Goal: Information Seeking & Learning: Learn about a topic

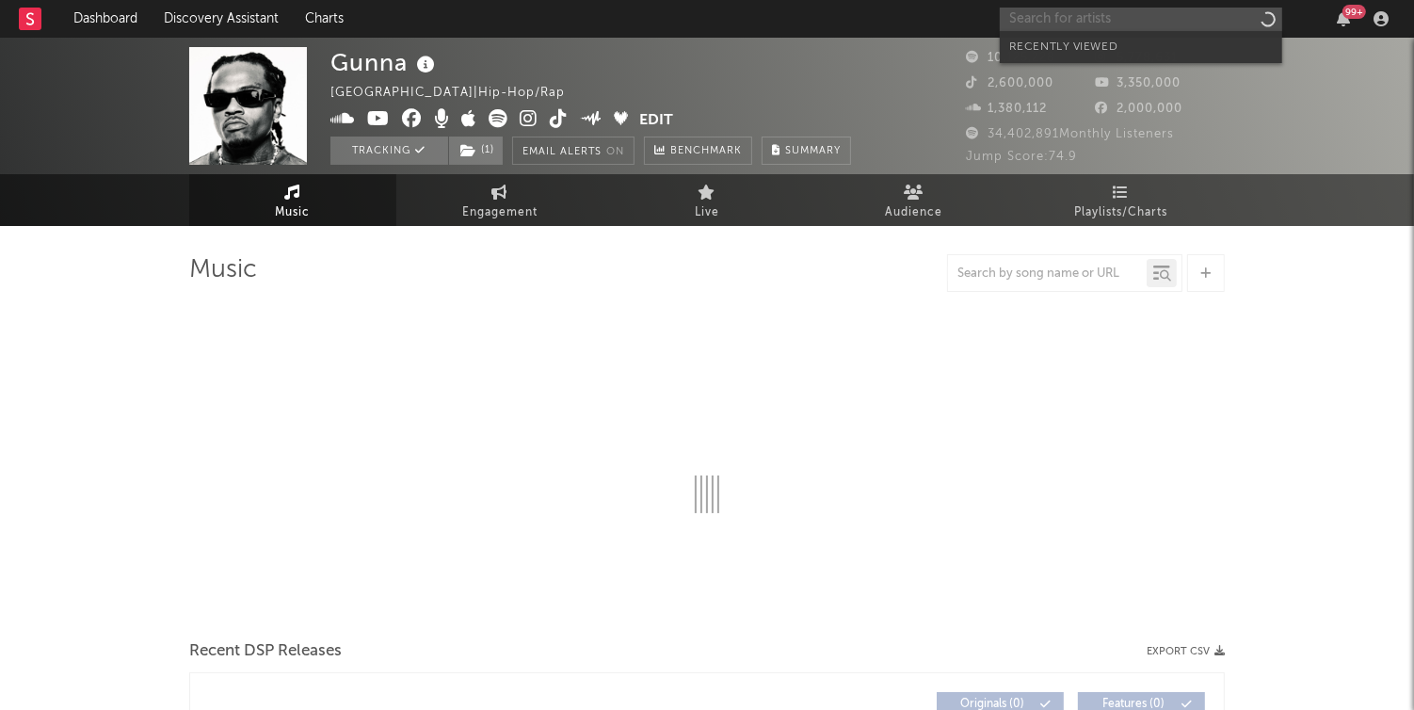
click at [1081, 14] on input "text" at bounding box center [1141, 20] width 283 height 24
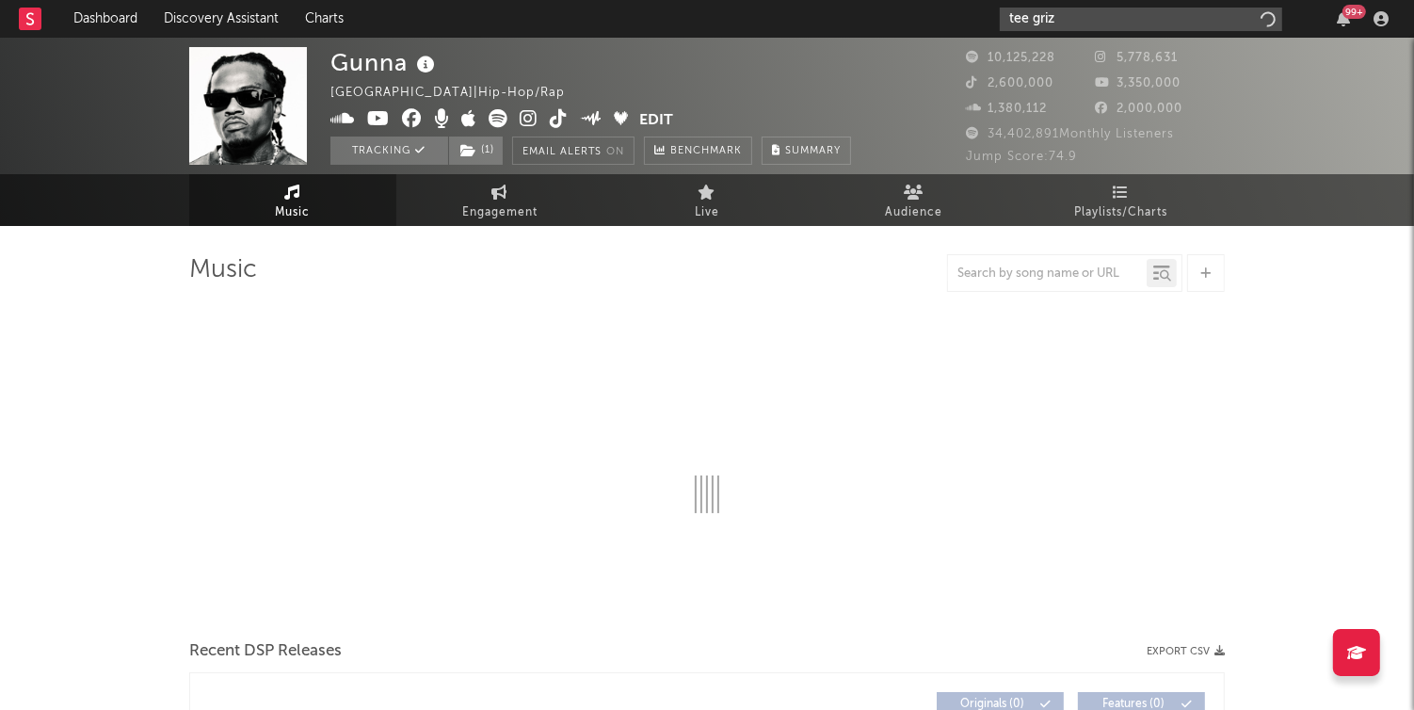
type input "tee grizz"
select select "6m"
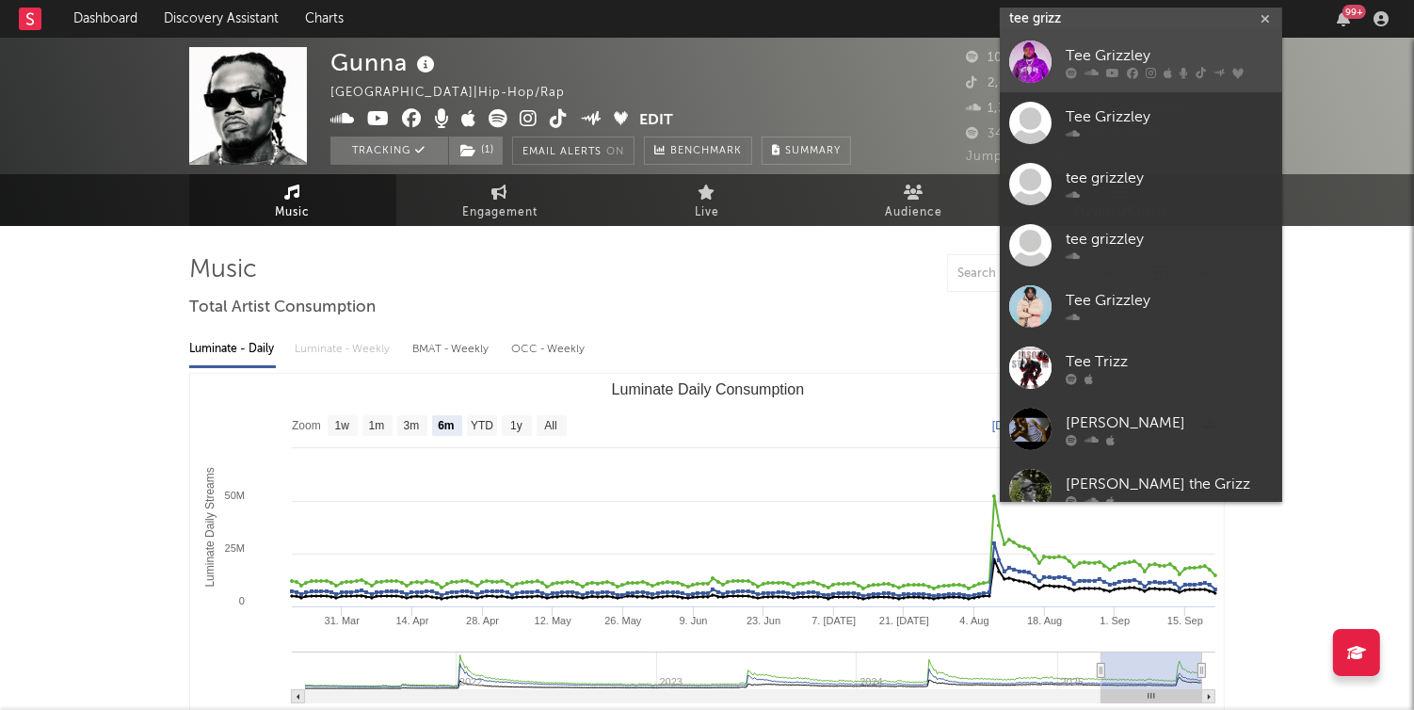
type input "tee grizz"
click at [1089, 47] on div "Tee Grizzley" at bounding box center [1169, 56] width 207 height 23
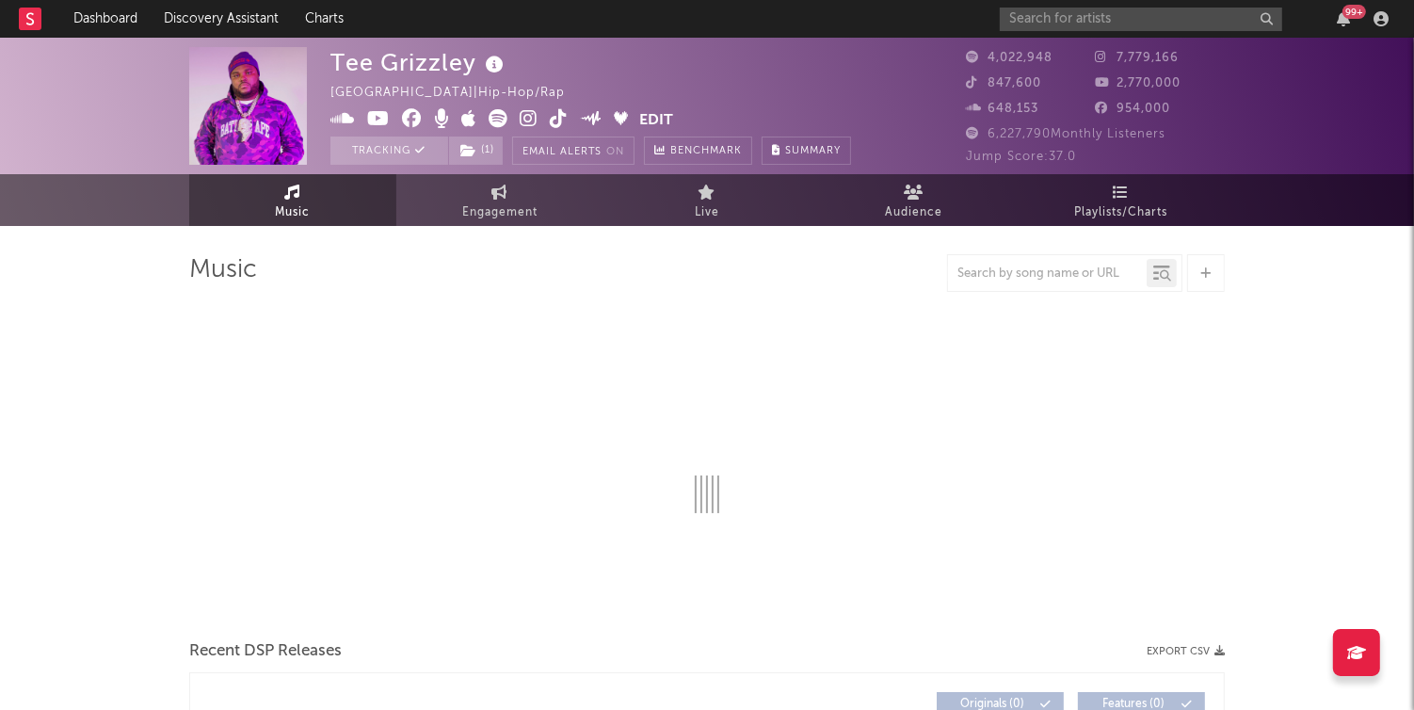
select select "6m"
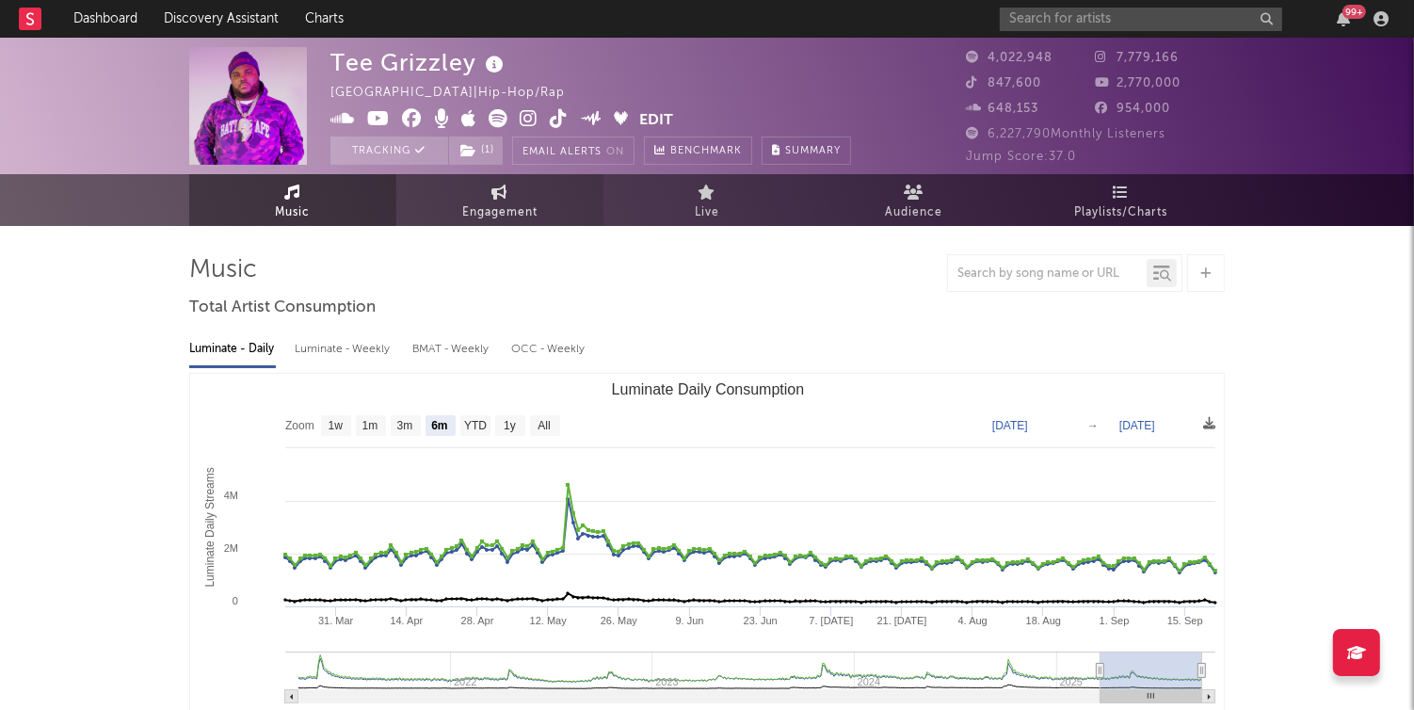
click at [536, 194] on link "Engagement" at bounding box center [499, 200] width 207 height 52
select select "1w"
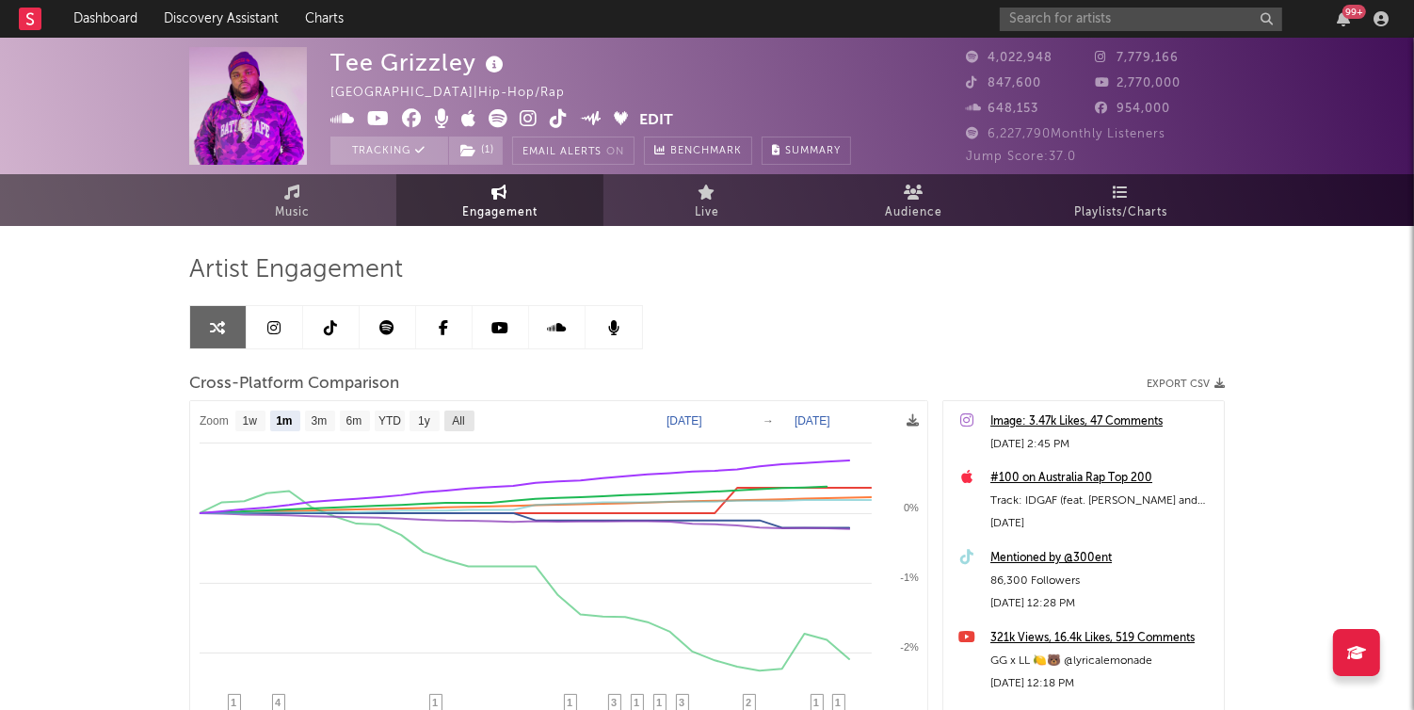
click at [464, 423] on text "All" at bounding box center [458, 421] width 12 height 13
select select "All"
type input "[DATE]"
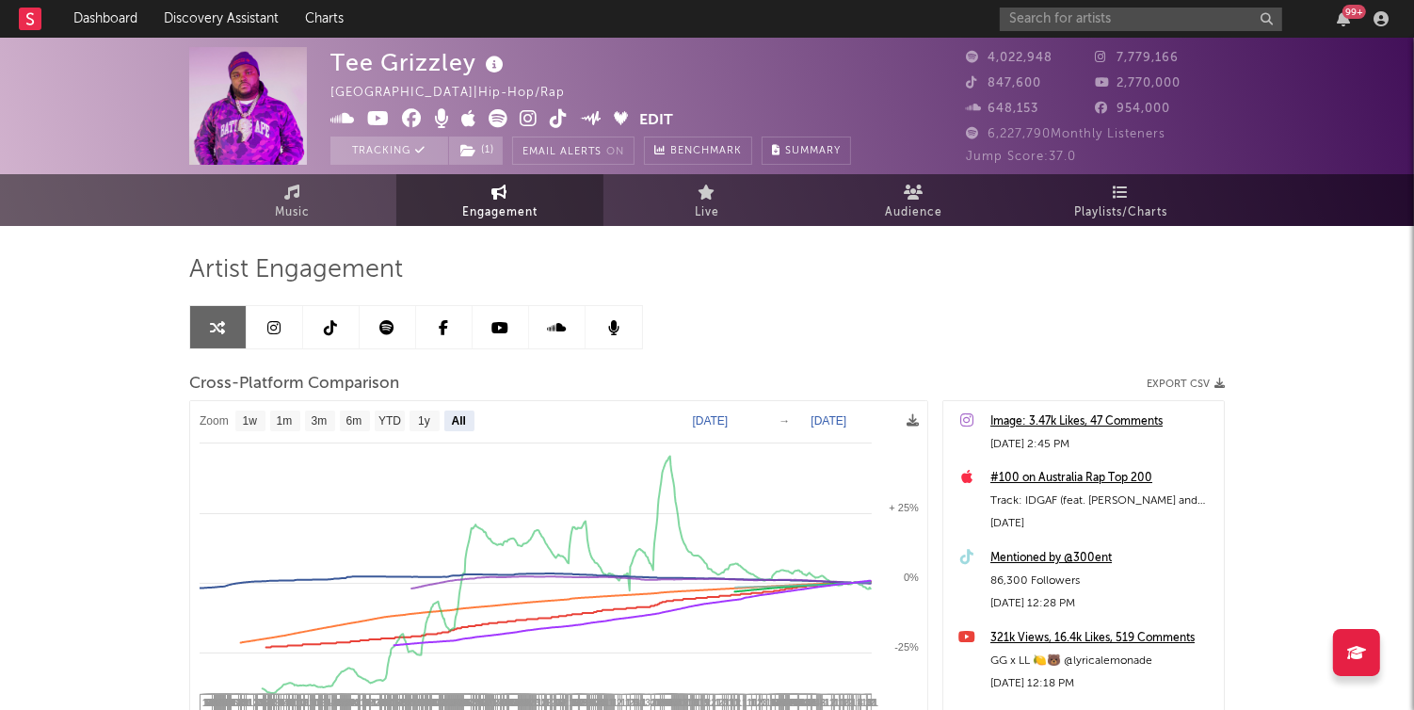
select select "All"
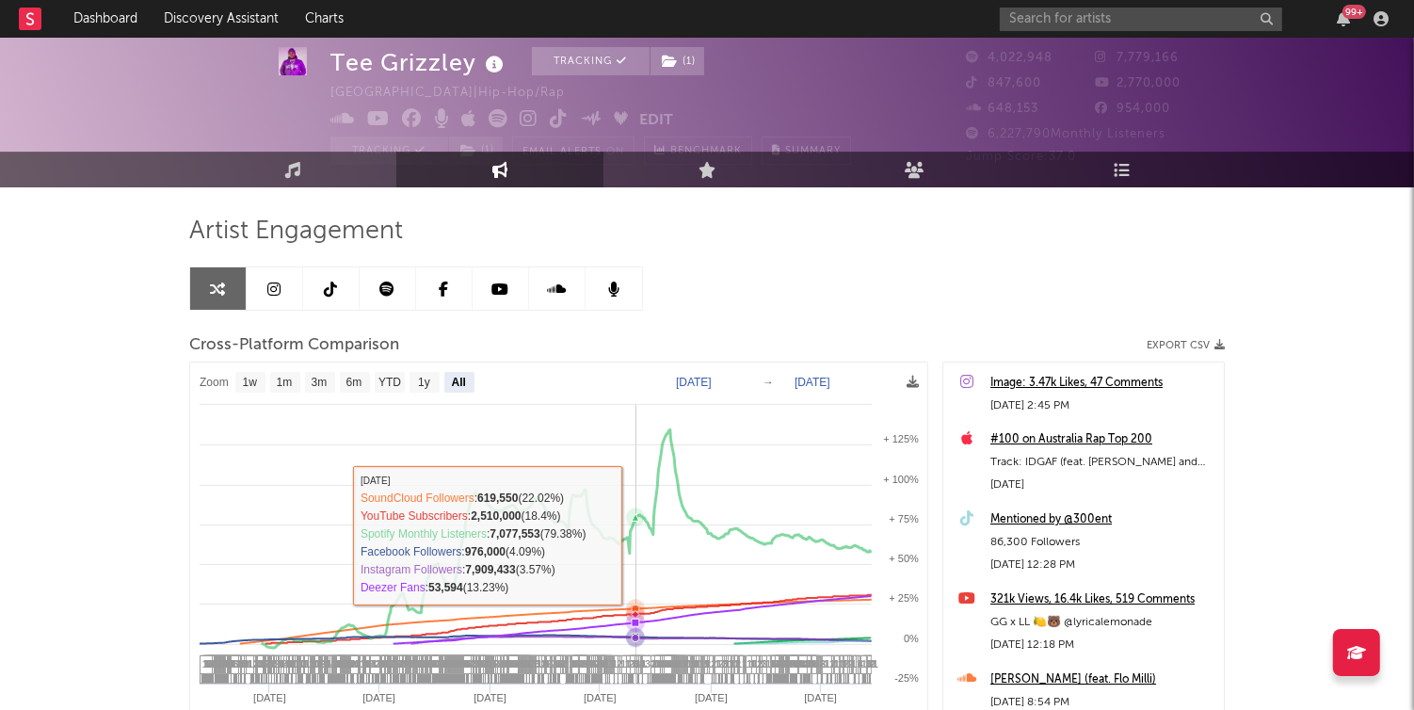
scroll to position [52, 0]
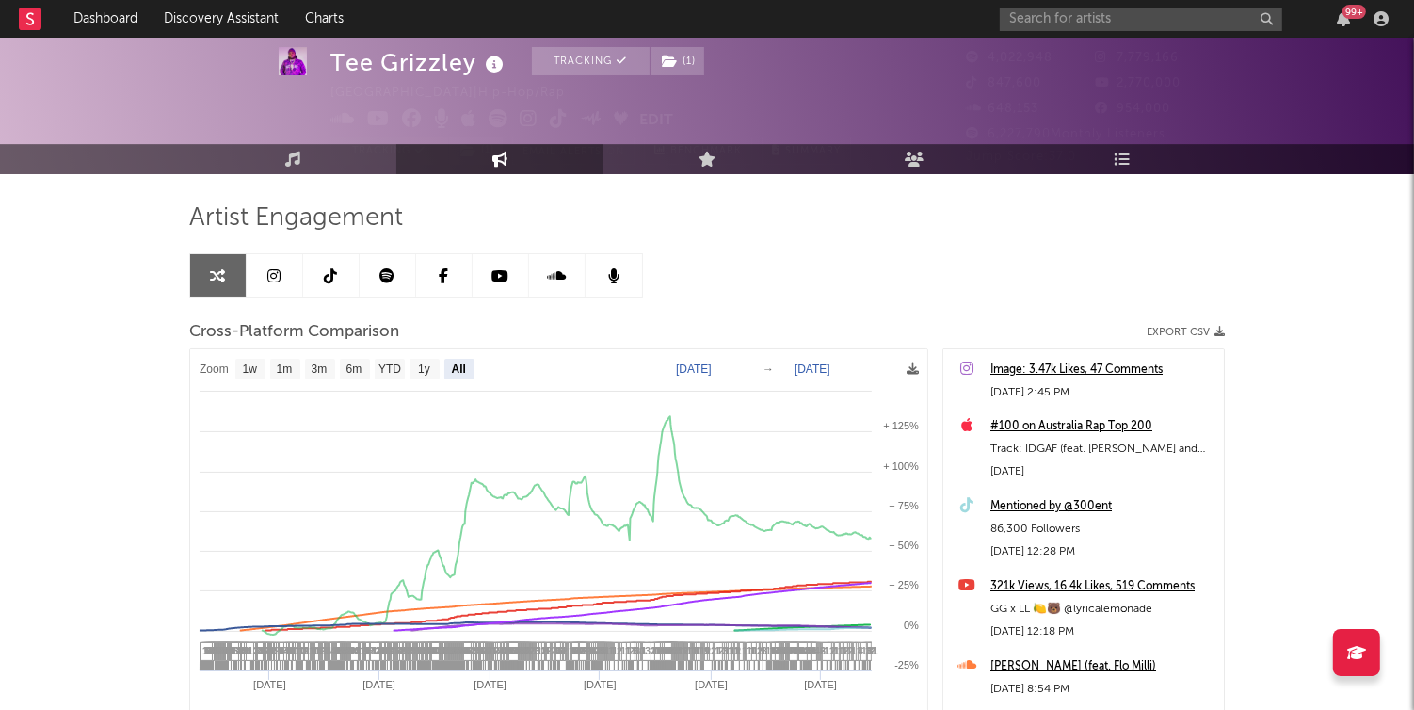
click at [712, 364] on text "[DATE]" at bounding box center [694, 369] width 36 height 13
click at [747, 365] on input "[DATE]" at bounding box center [703, 369] width 88 height 19
type input "[DATE]"
click at [719, 361] on div "Zoom 1w 1m 3m 6m YTD 1y All [DATE] [DATE] Created with Highcharts 10.3.3 Jan '[…" at bounding box center [558, 595] width 739 height 494
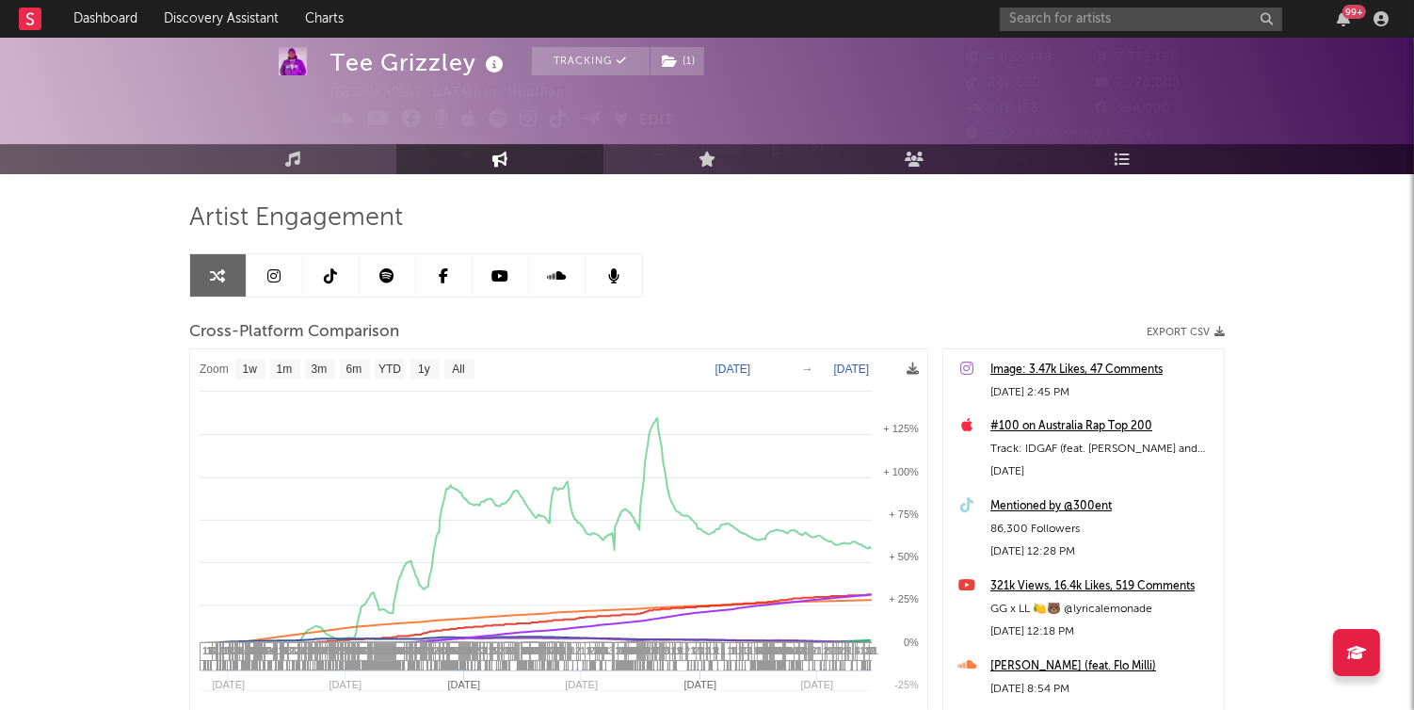
select select "1w"
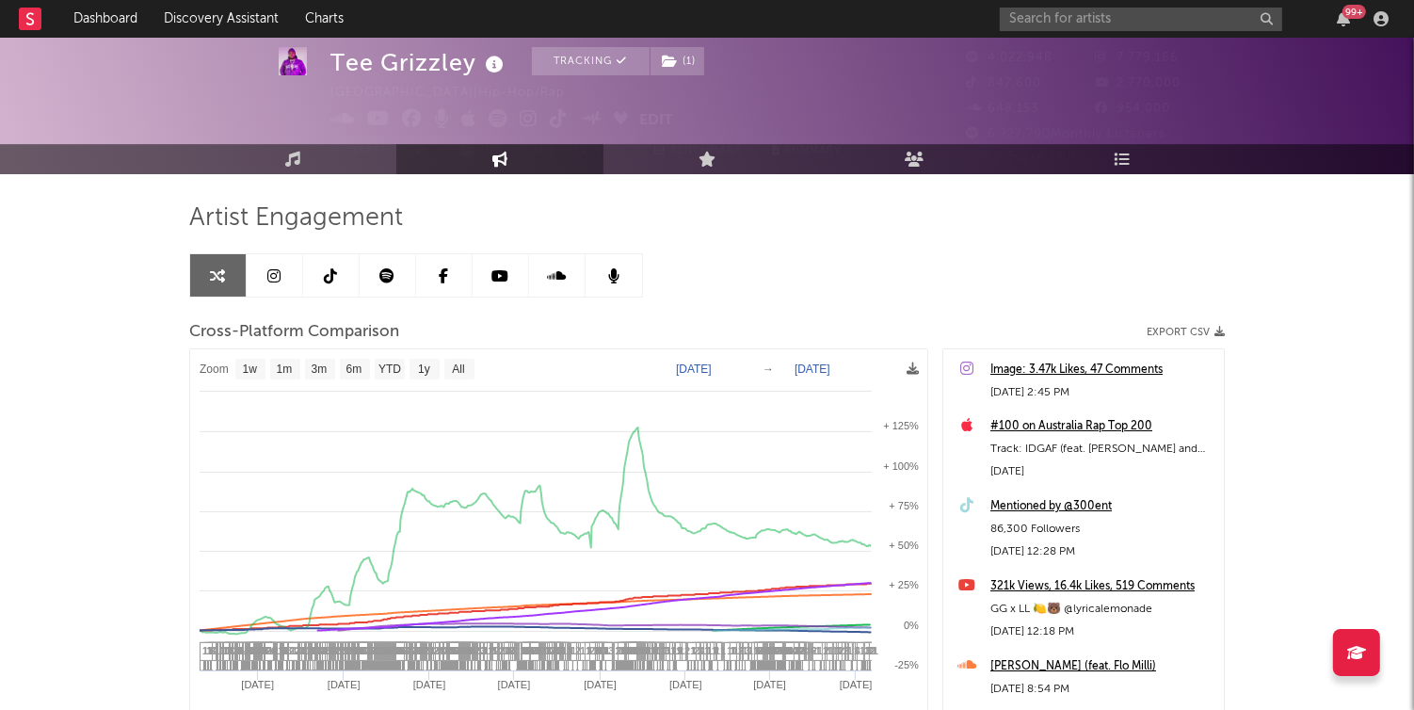
click at [712, 366] on text "[DATE]" at bounding box center [694, 369] width 36 height 13
click at [729, 366] on input "[DATE]" at bounding box center [703, 369] width 88 height 19
click at [674, 365] on input "[DATE]" at bounding box center [703, 369] width 88 height 19
type input "[DATE]"
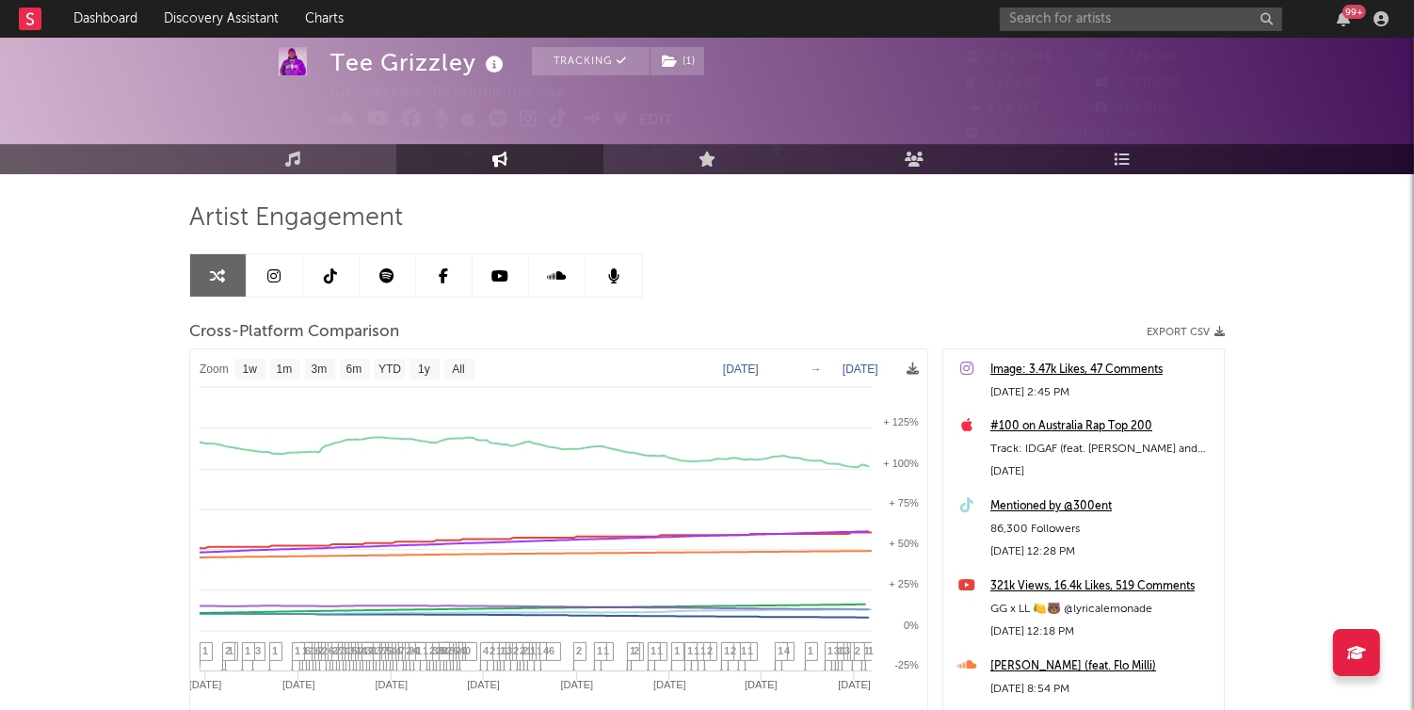
select select "1w"
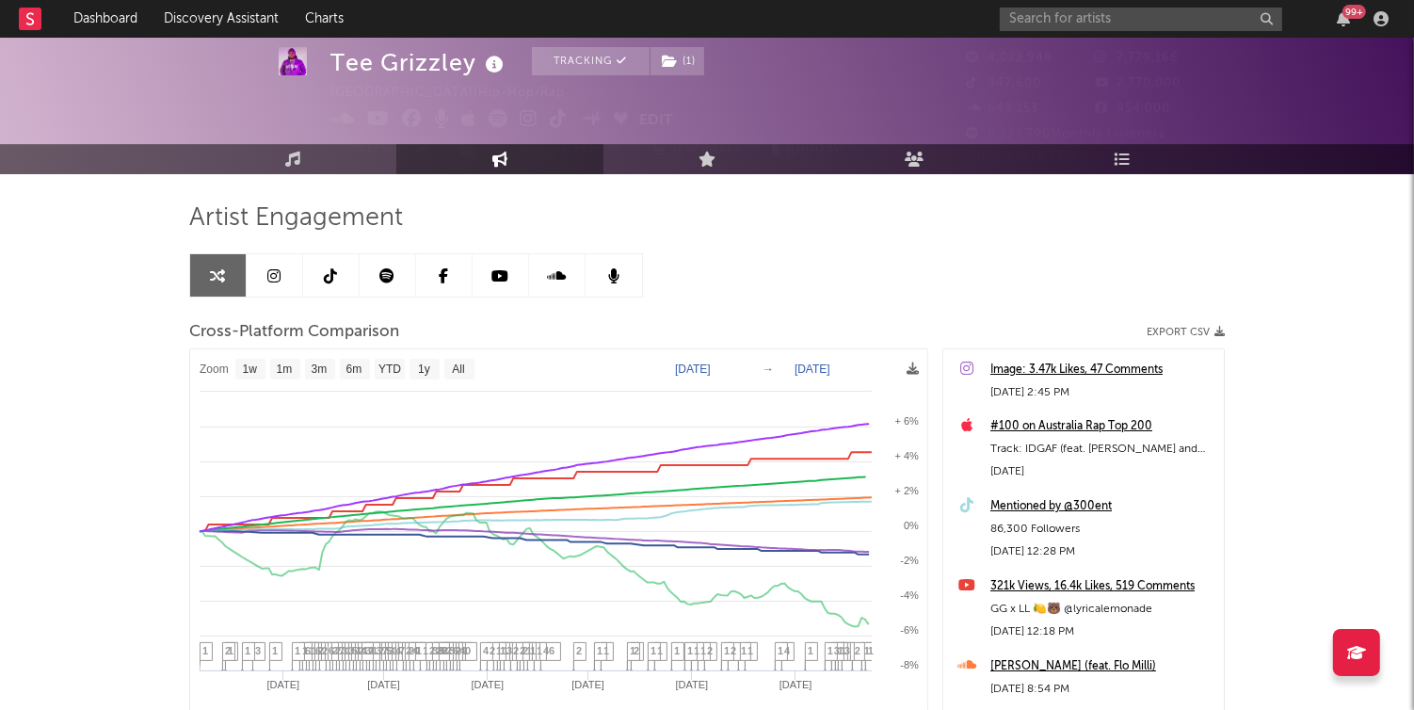
click at [702, 363] on text "[DATE]" at bounding box center [693, 369] width 36 height 13
click at [688, 363] on input "[DATE]" at bounding box center [703, 369] width 88 height 19
click at [746, 334] on div "Cross-Platform Comparison Export CSV" at bounding box center [707, 332] width 1036 height 32
click at [702, 366] on text "[DATE]" at bounding box center [693, 369] width 36 height 13
click at [747, 368] on input "[DATE]" at bounding box center [703, 369] width 88 height 19
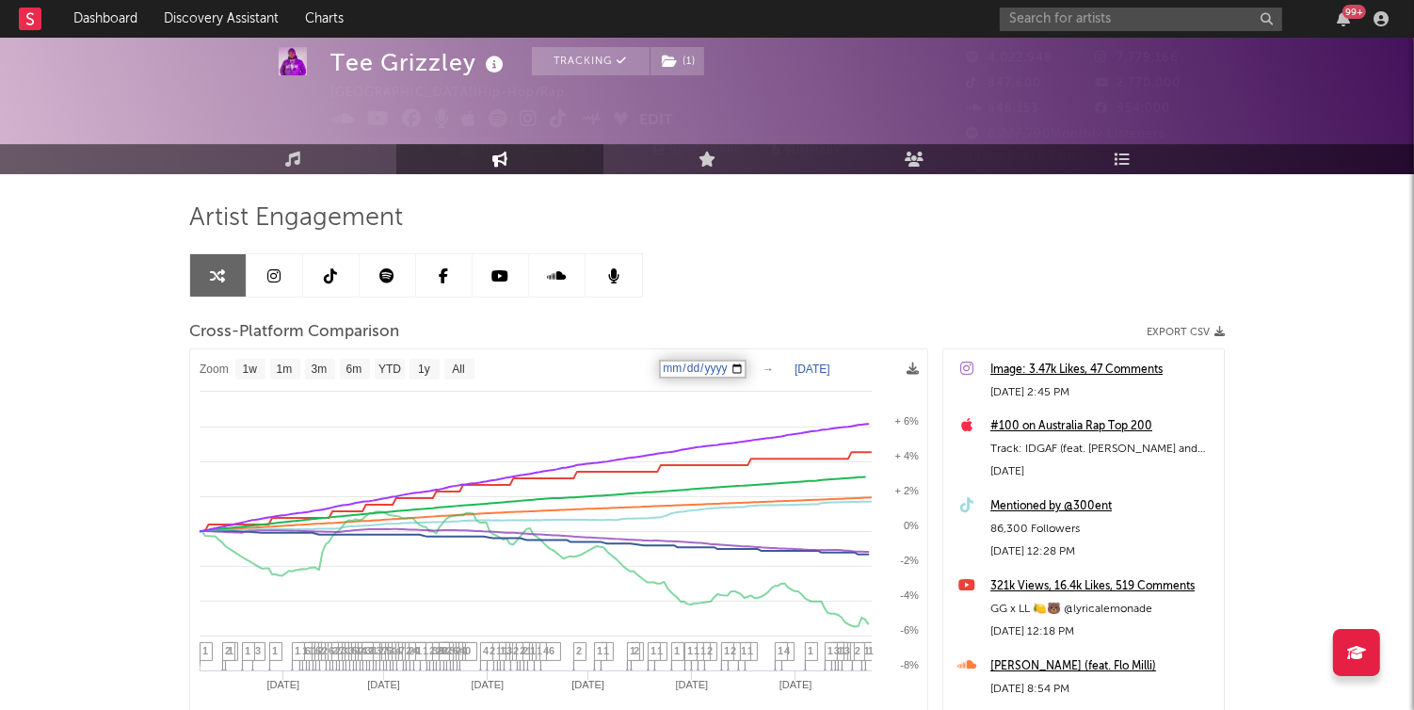
type input "[DATE]"
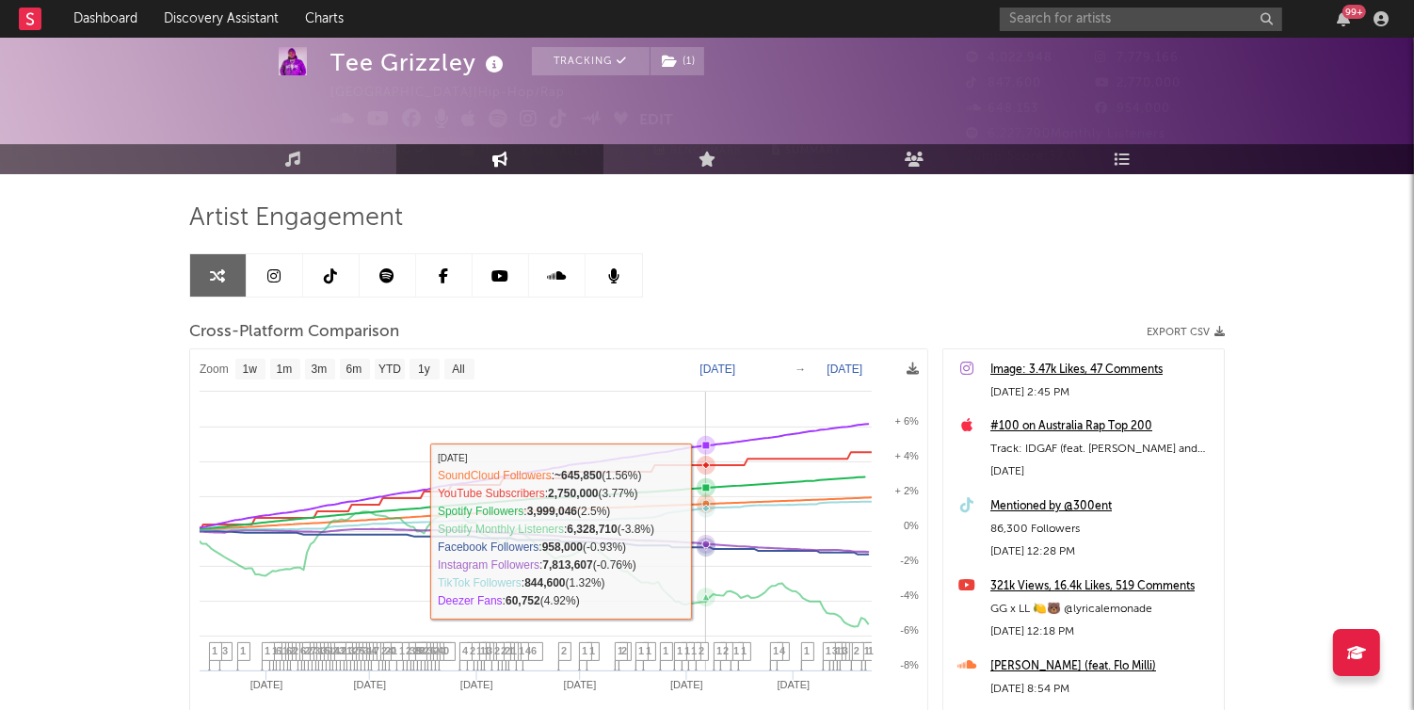
select select "1w"
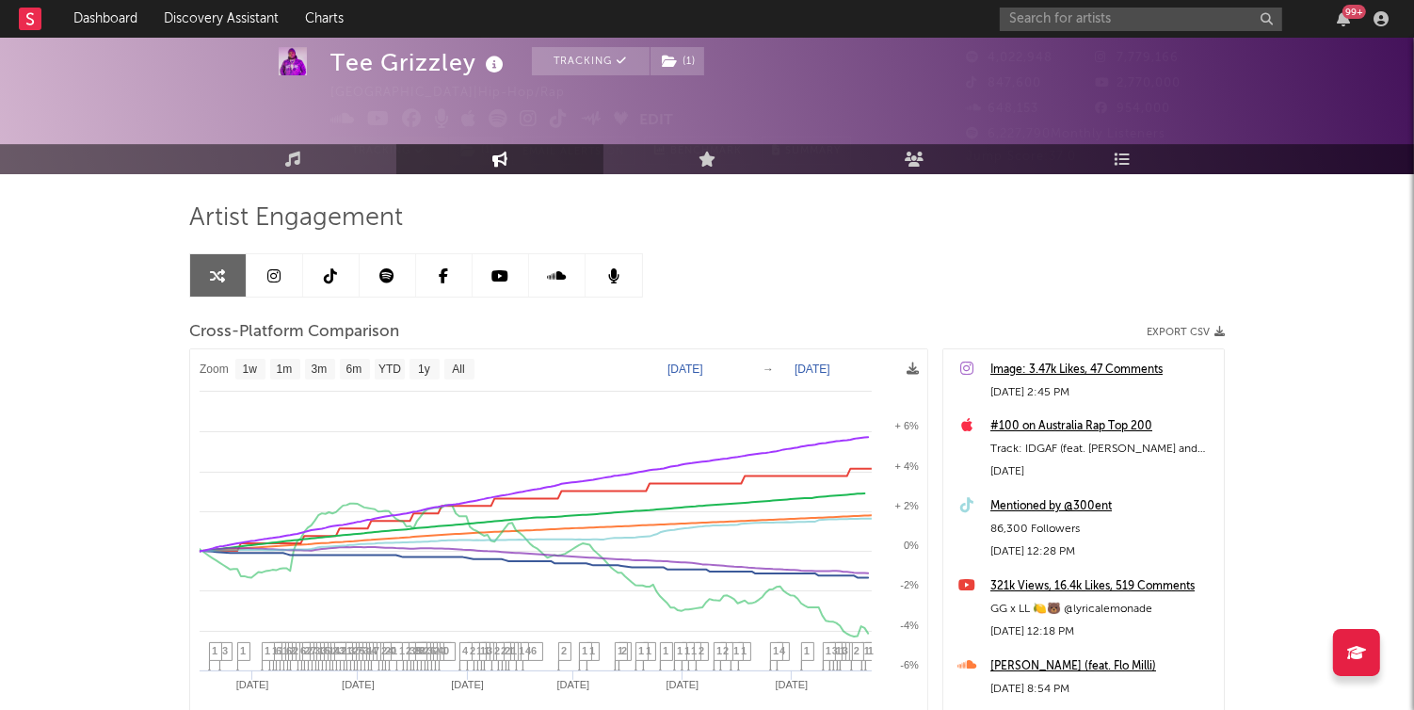
click at [820, 363] on text "[DATE]" at bounding box center [813, 369] width 36 height 13
click at [869, 363] on input "[DATE]" at bounding box center [826, 369] width 88 height 19
type input "[DATE]"
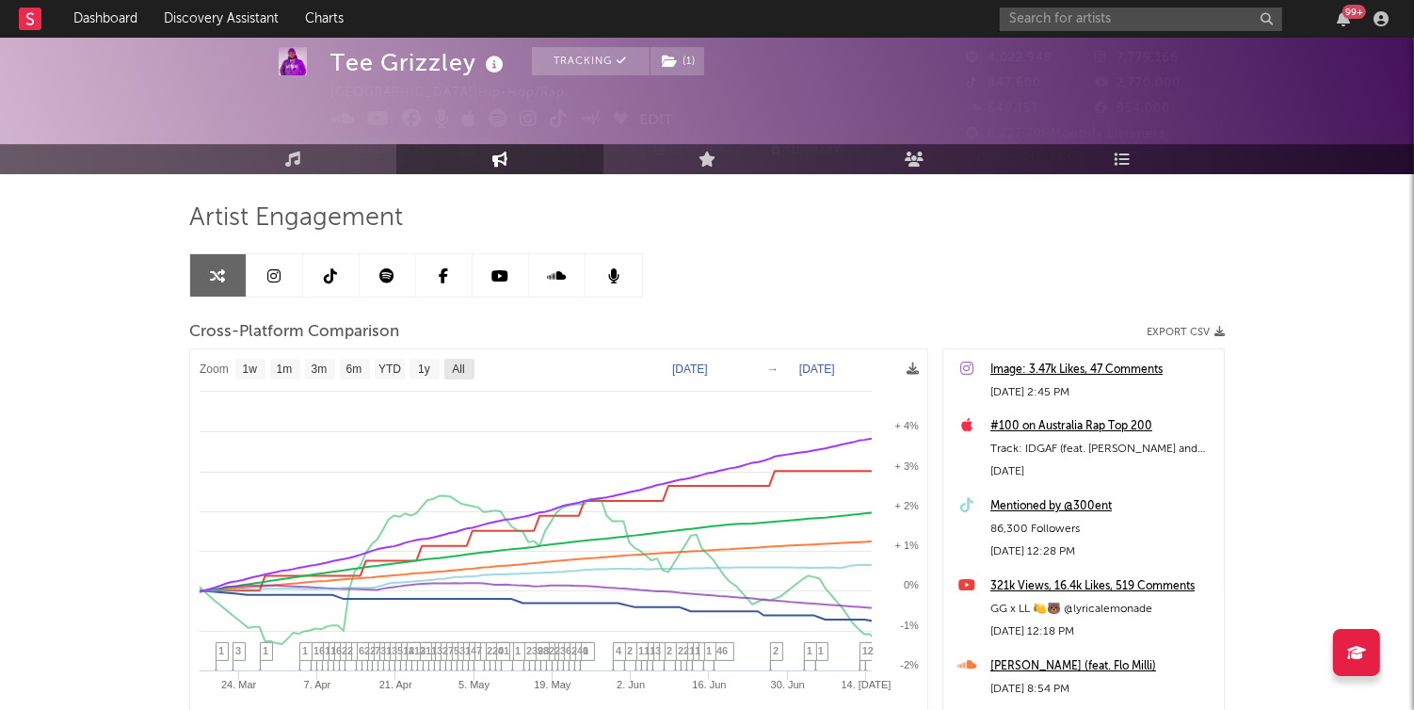
click at [459, 368] on text "All" at bounding box center [458, 369] width 12 height 13
select select "All"
type input "[DATE]"
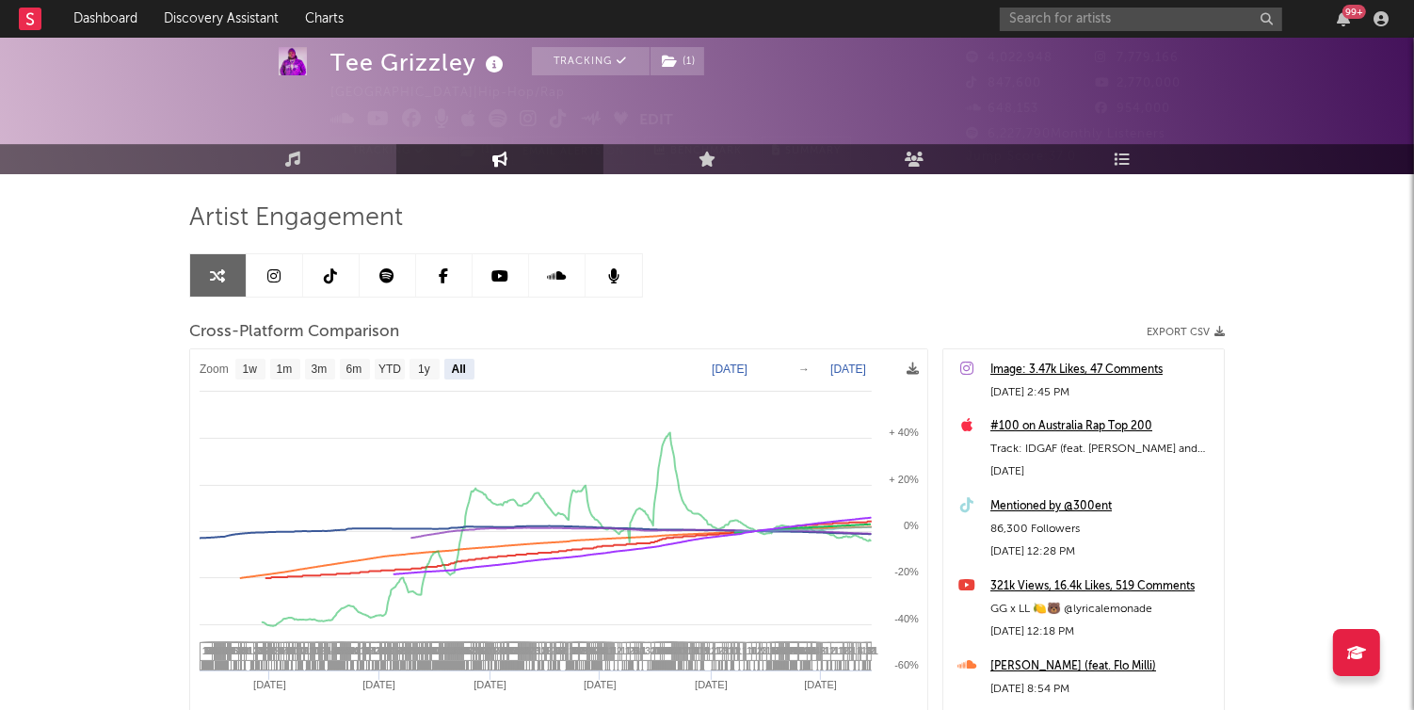
select select "All"
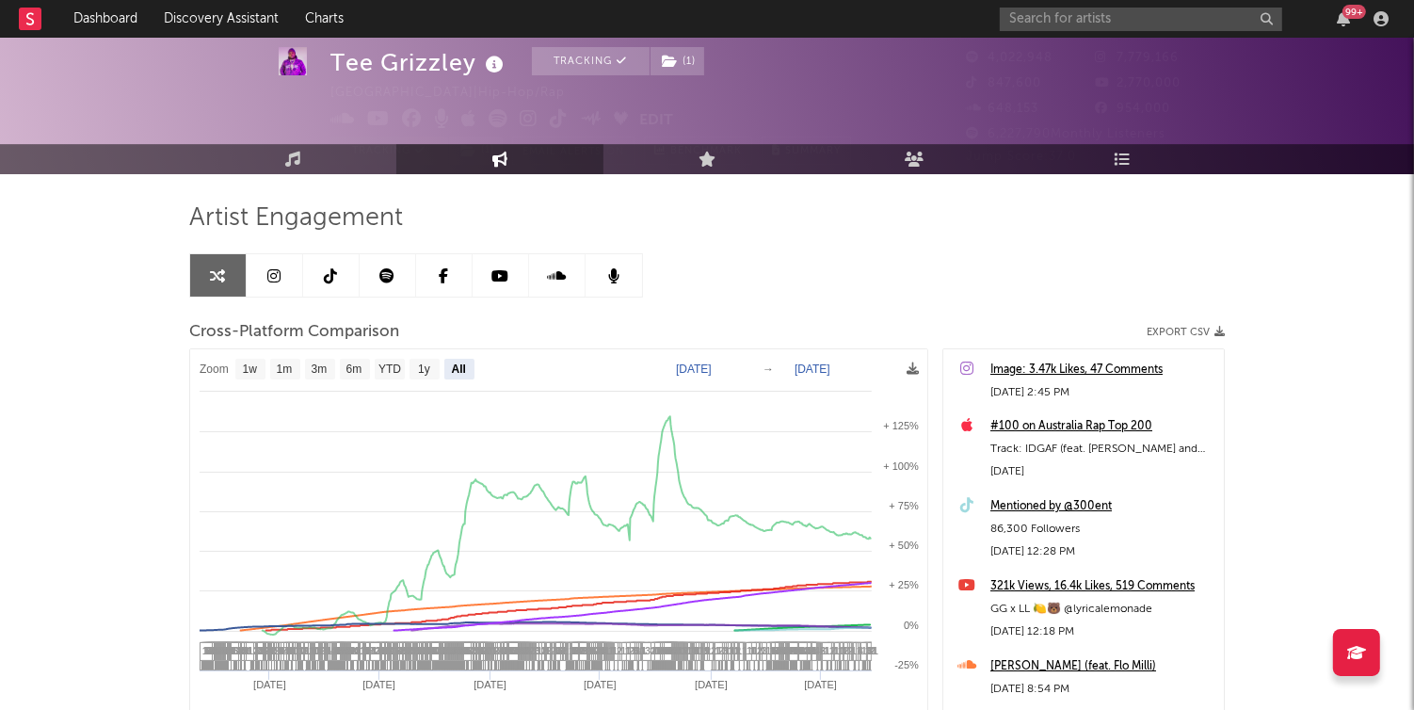
click at [831, 363] on text "[DATE]" at bounding box center [813, 369] width 36 height 13
click at [869, 364] on input "[DATE]" at bounding box center [826, 369] width 88 height 19
type input "[DATE]"
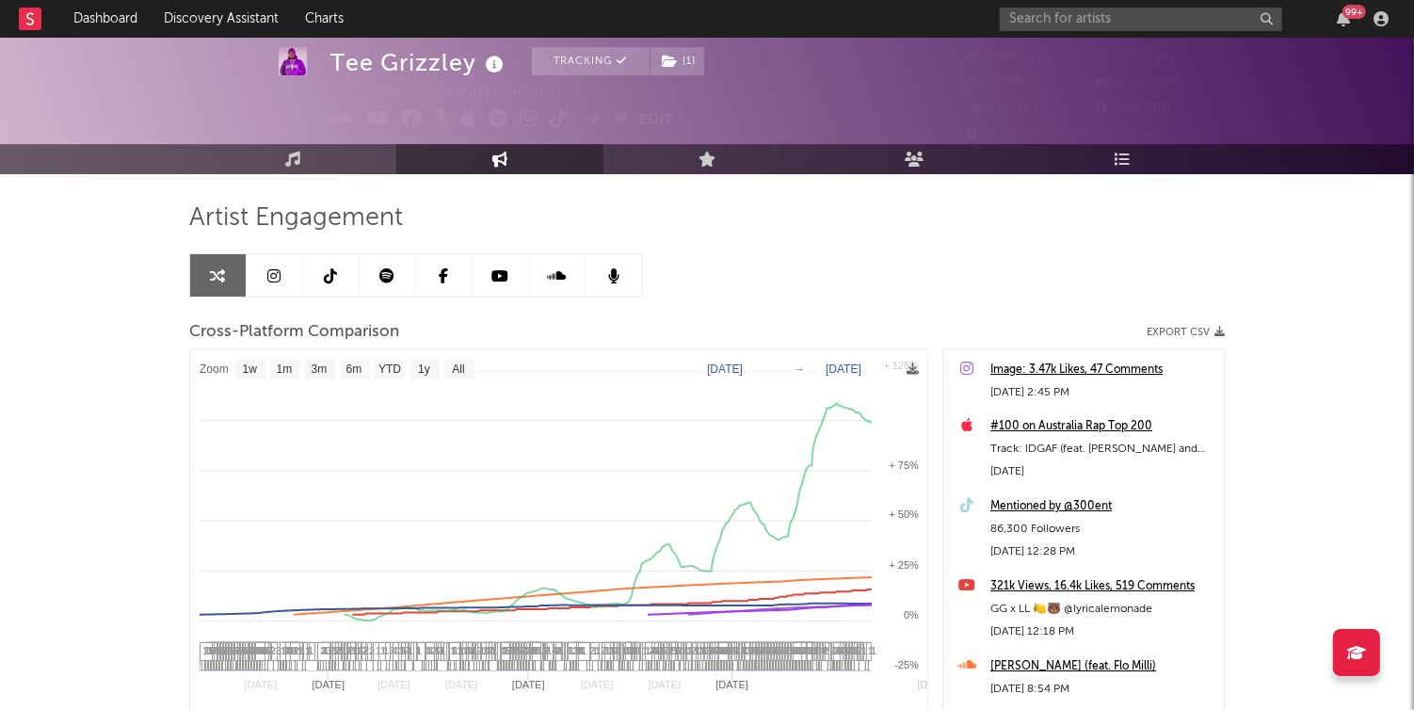
select select "1w"
click at [712, 363] on text "[DATE]" at bounding box center [704, 369] width 36 height 13
click at [756, 364] on input "[DATE]" at bounding box center [713, 369] width 88 height 19
type input "[DATE]"
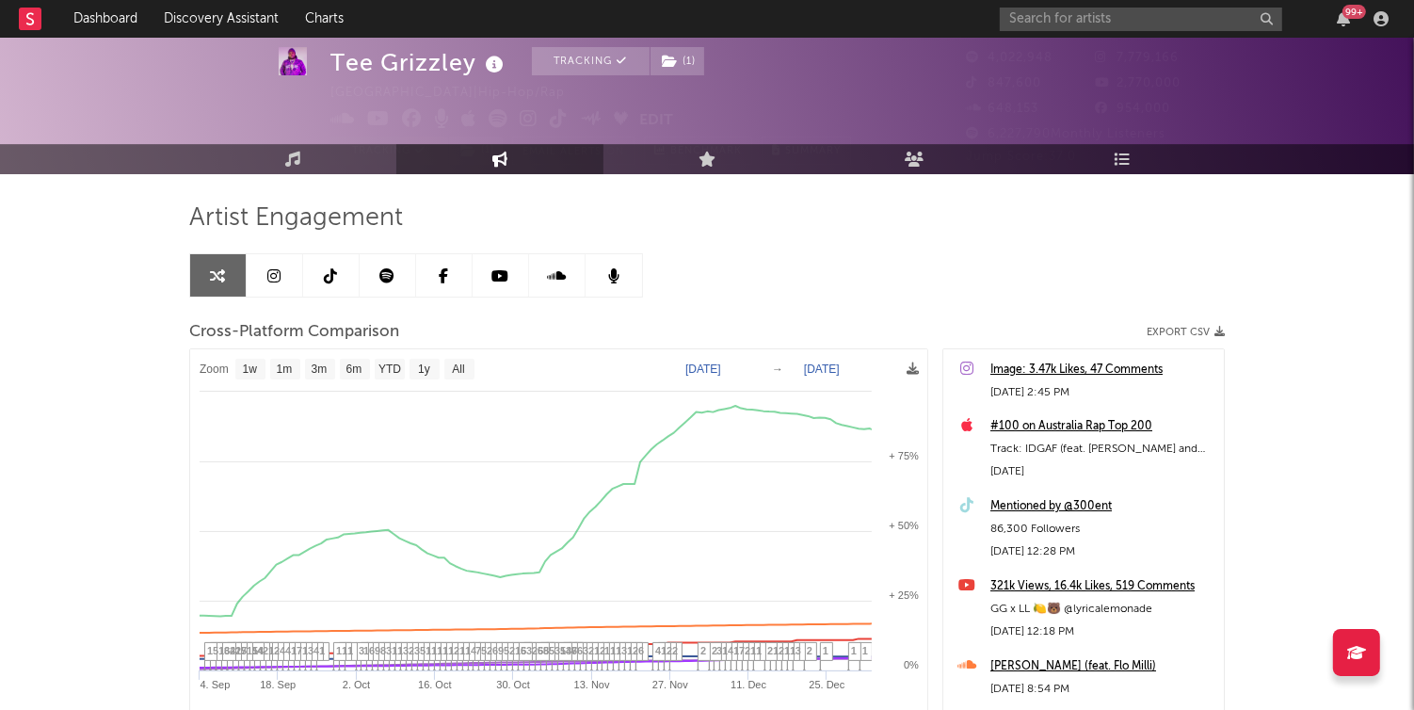
select select "1w"
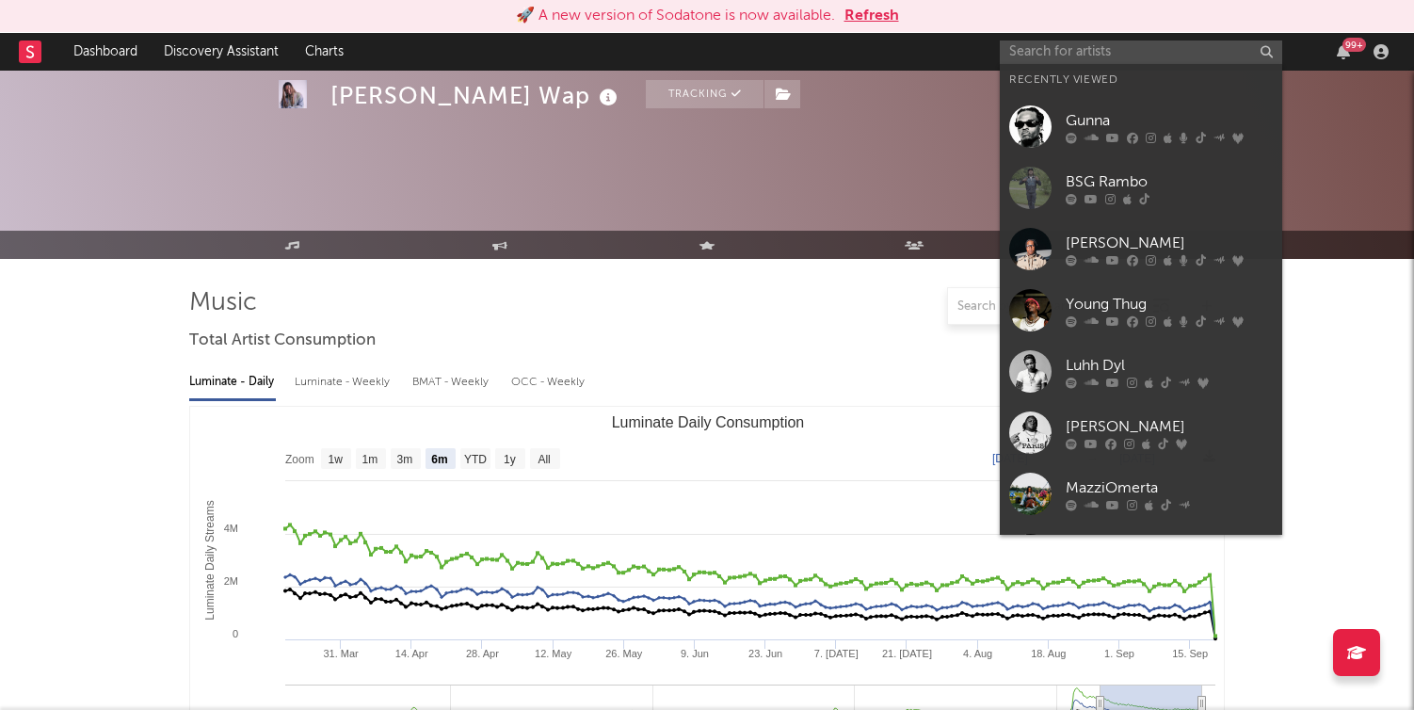
select select "6m"
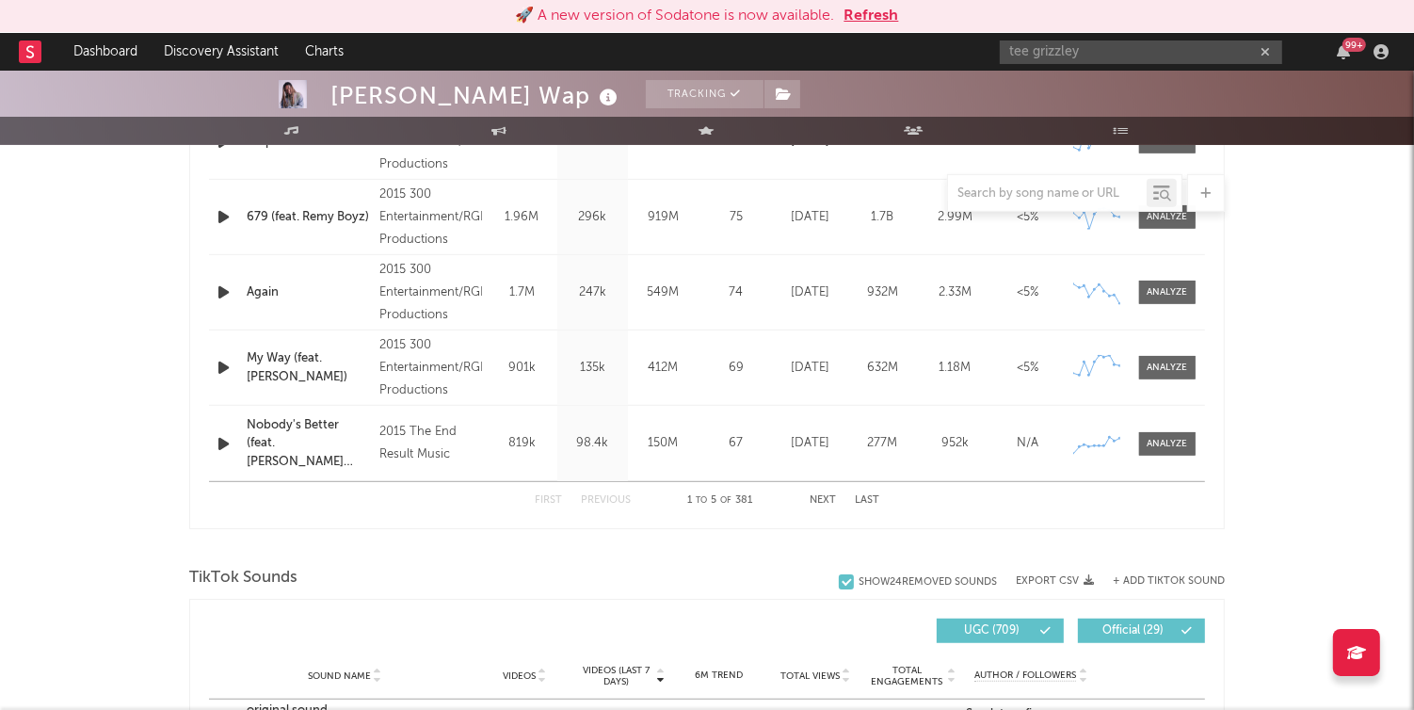
click at [1093, 55] on input "tee grizzley" at bounding box center [1141, 52] width 283 height 24
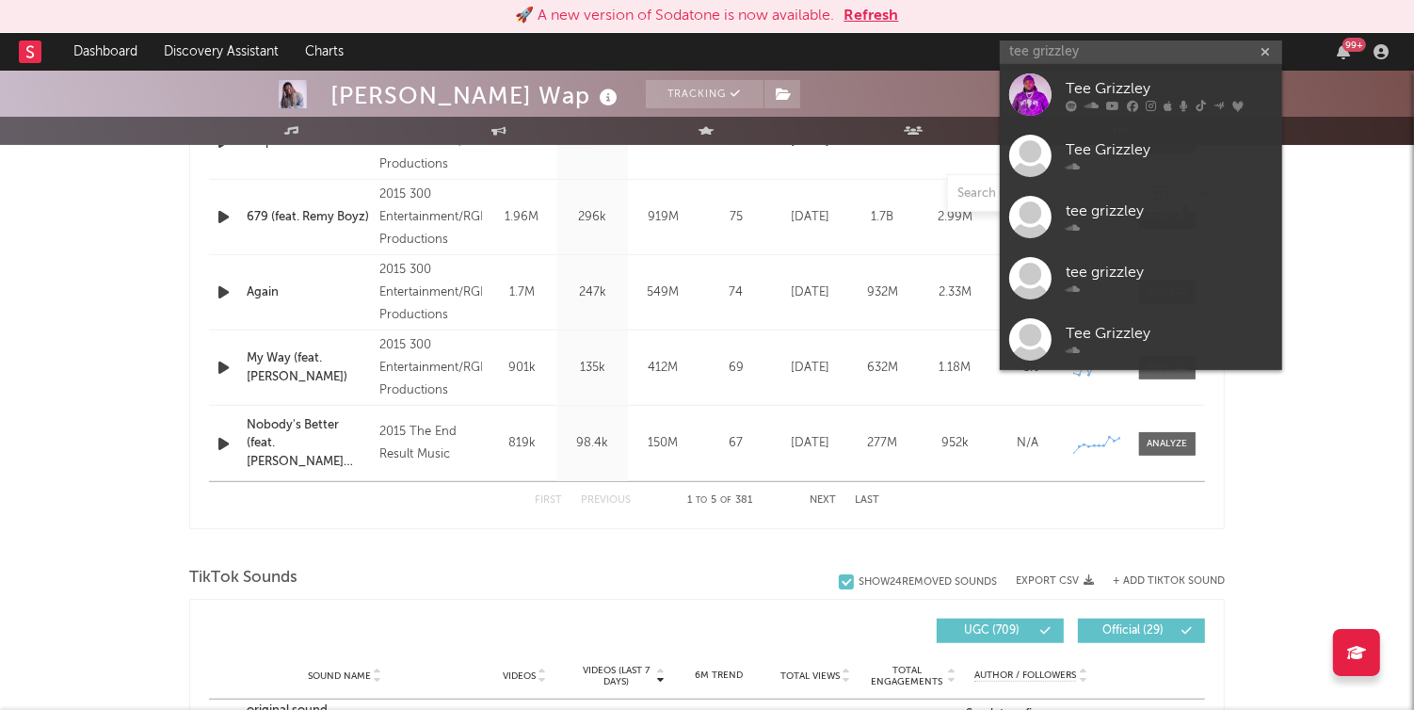
type input "tee grizzley"
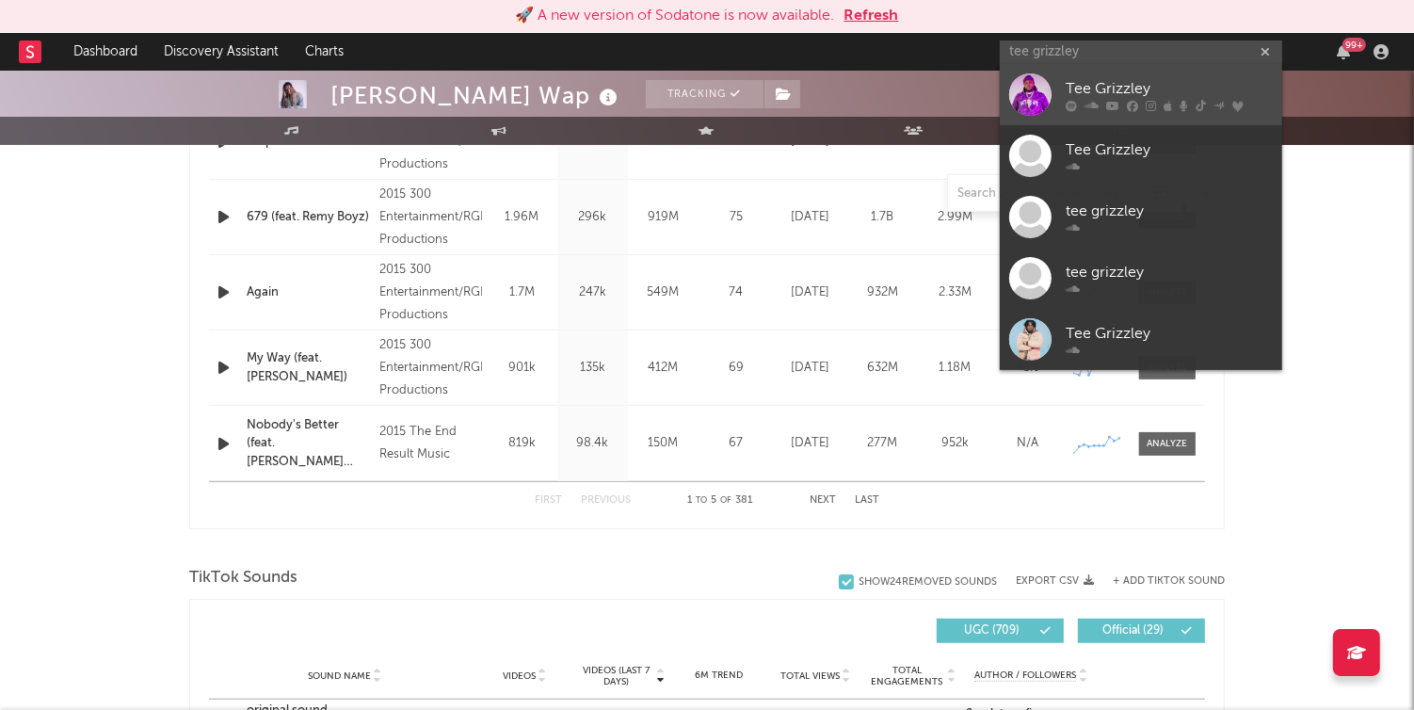
click at [1093, 72] on link "Tee Grizzley" at bounding box center [1141, 94] width 283 height 61
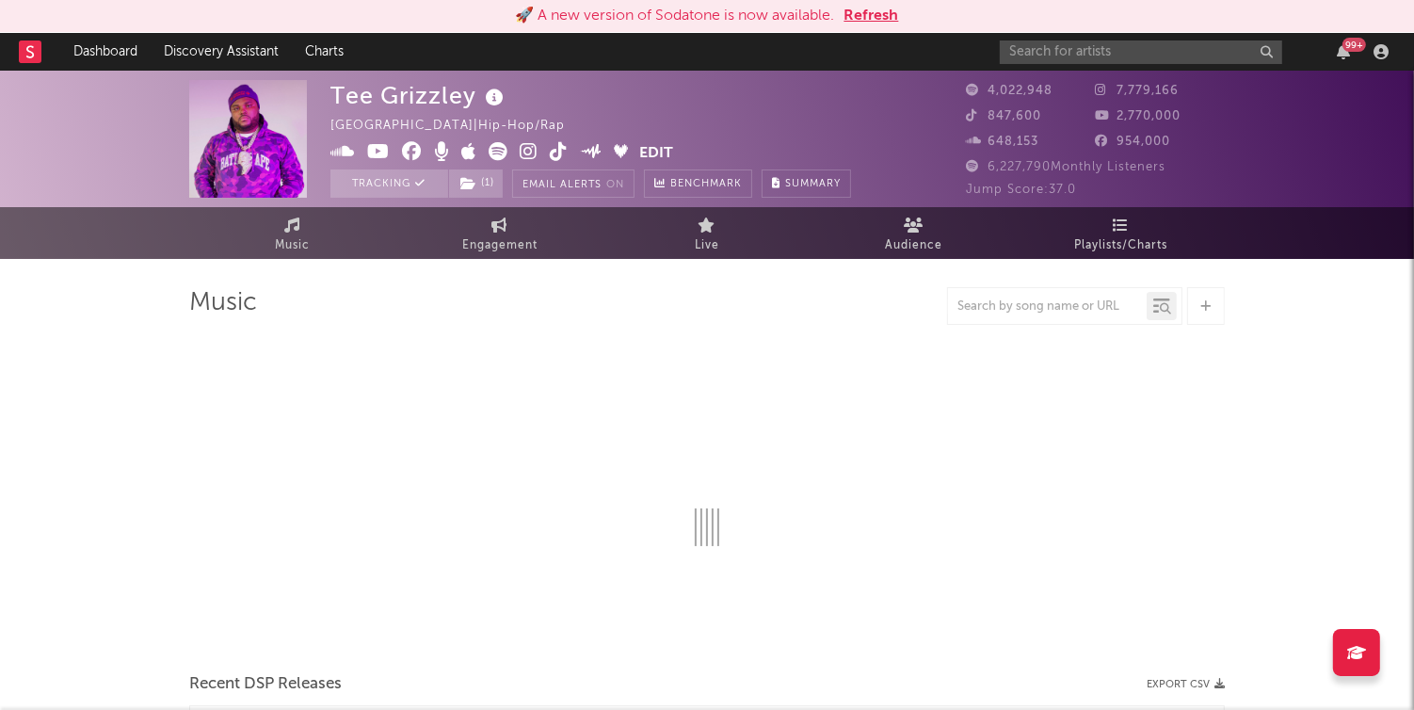
select select "6m"
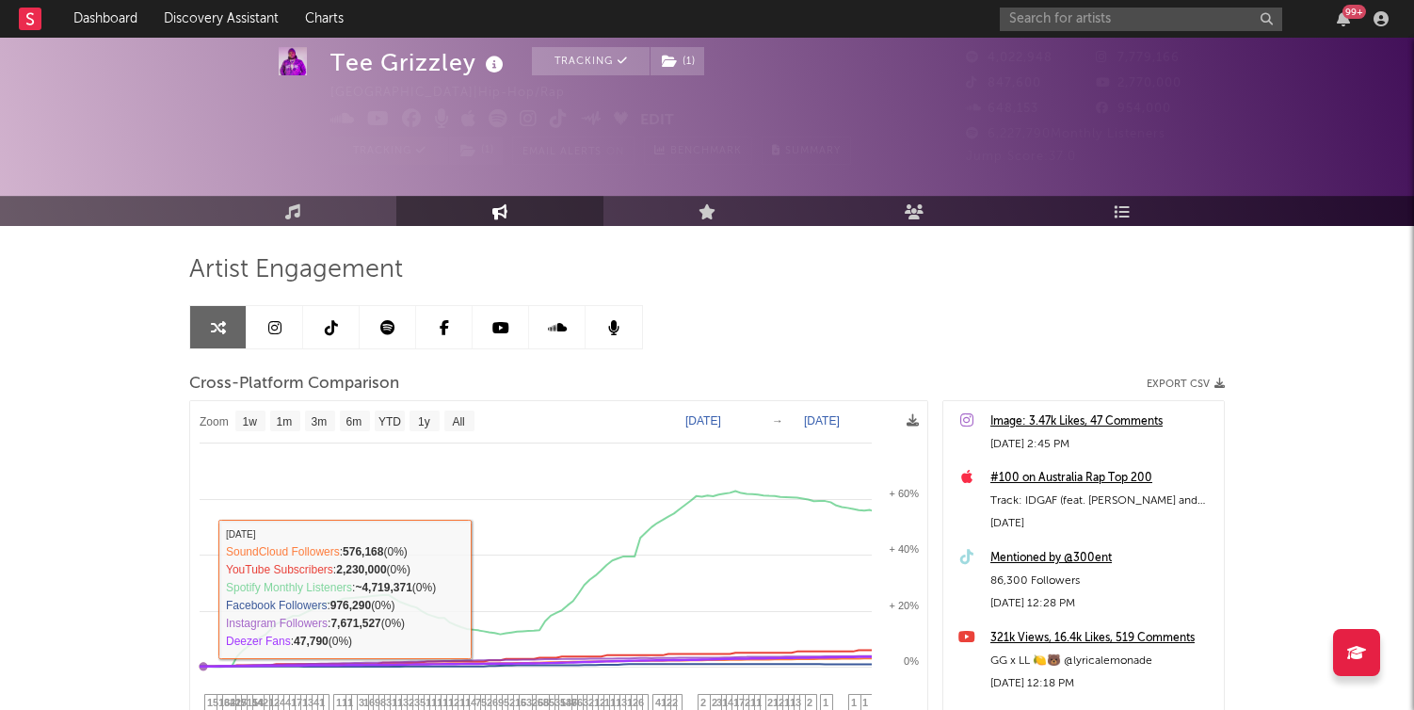
select select "1w"
